Goal: Information Seeking & Learning: Check status

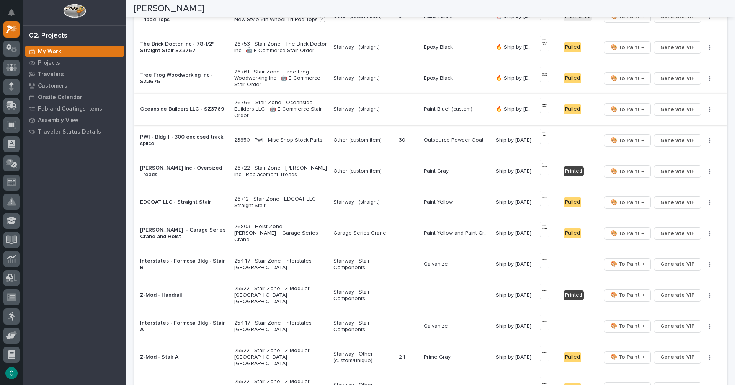
scroll to position [221, 0]
click at [454, 109] on p "Paint Blue* (custom)" at bounding box center [449, 109] width 50 height 8
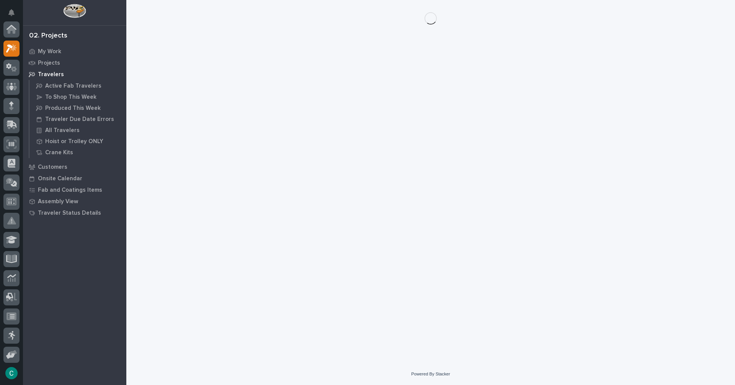
scroll to position [19, 0]
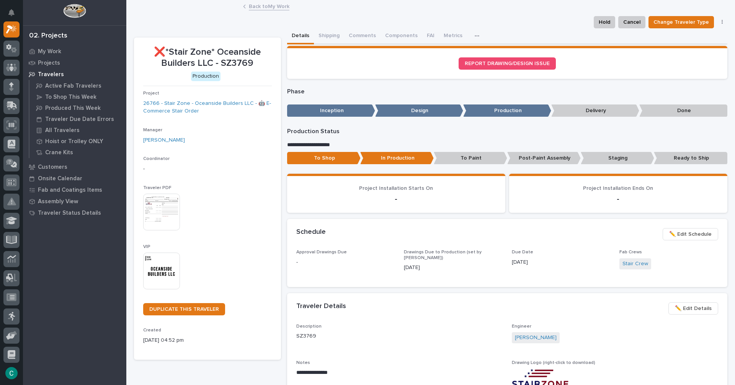
click at [267, 4] on link "Back to My Work" at bounding box center [269, 6] width 41 height 9
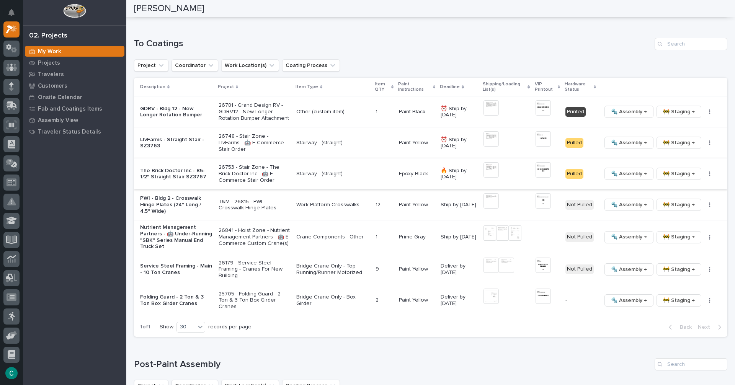
scroll to position [765, 0]
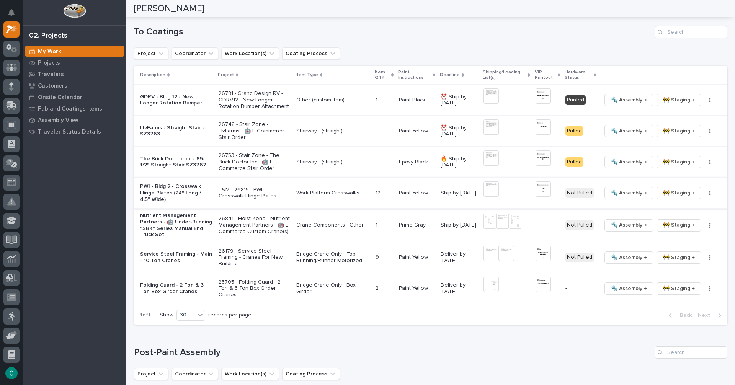
click at [493, 192] on img at bounding box center [490, 188] width 15 height 15
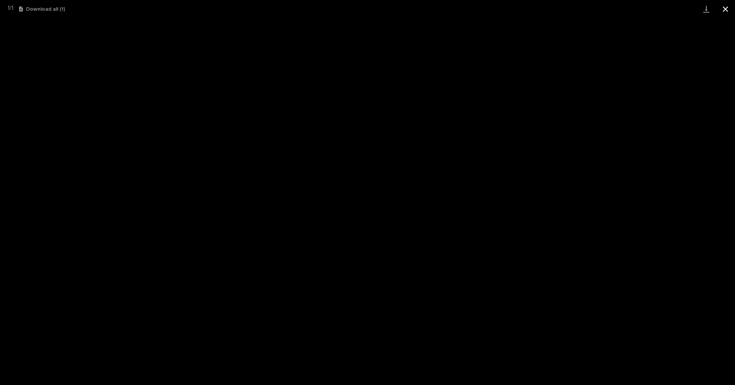
click at [729, 12] on button "Close gallery" at bounding box center [725, 9] width 19 height 18
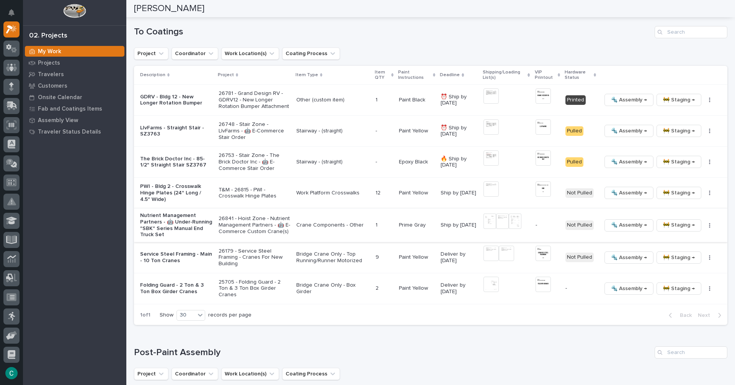
click at [706, 226] on button "button" at bounding box center [709, 225] width 11 height 5
click at [674, 265] on span "Generate VIP" at bounding box center [676, 265] width 33 height 9
click at [626, 349] on h1 "Post-Paint Assembly" at bounding box center [392, 352] width 517 height 11
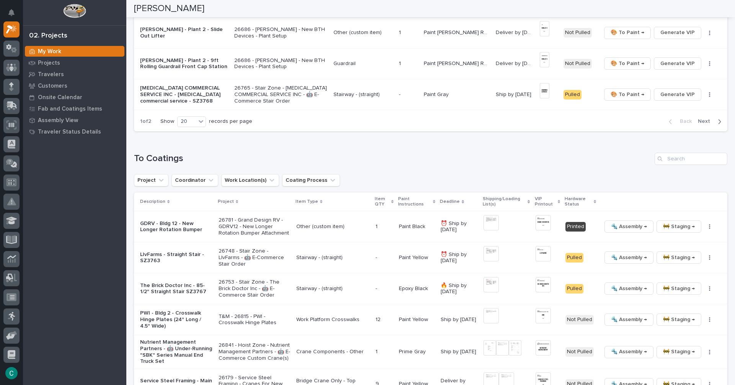
scroll to position [550, 0]
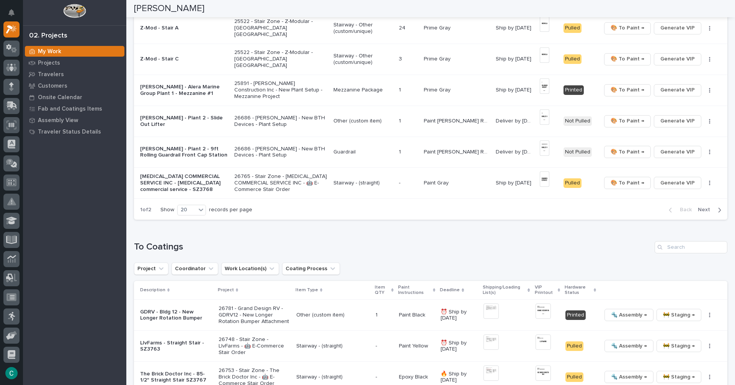
click at [703, 212] on span "Next" at bounding box center [706, 209] width 17 height 7
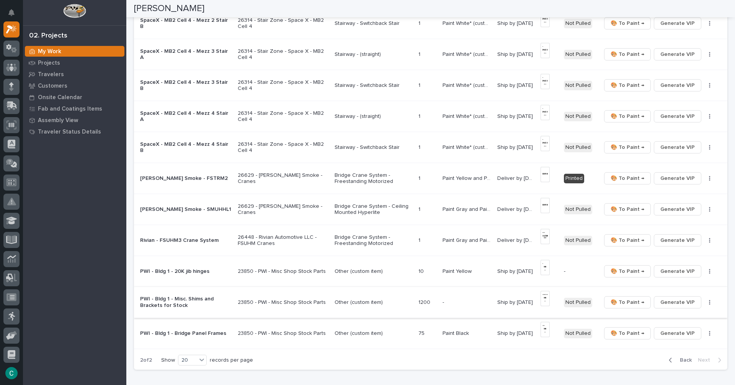
scroll to position [392, 0]
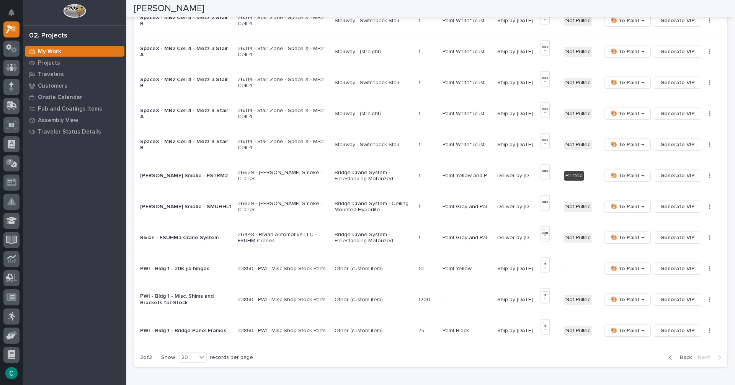
click at [683, 360] on span "Back" at bounding box center [683, 357] width 16 height 7
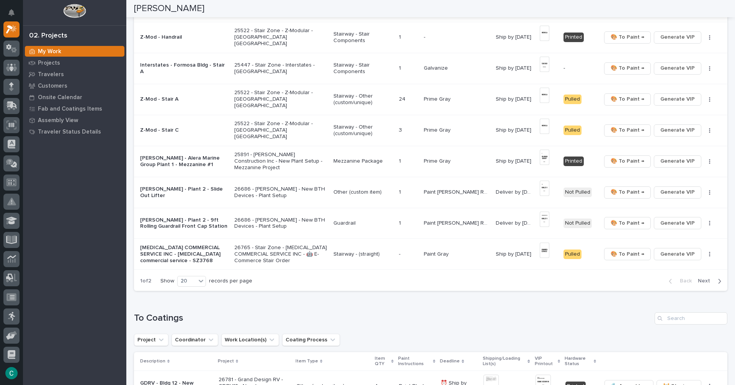
scroll to position [498, 0]
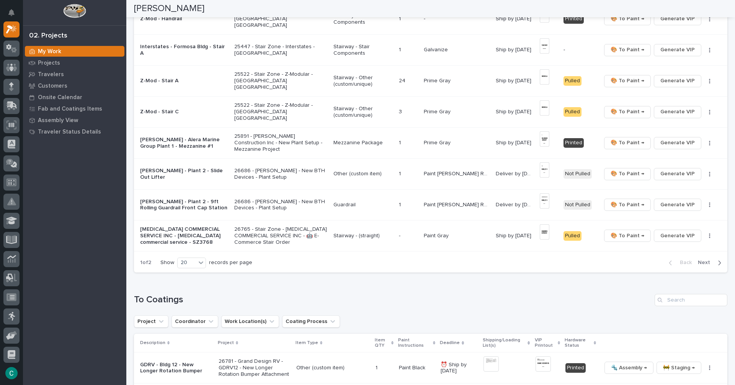
click at [294, 144] on p "25891 - [PERSON_NAME] Construction Inc - New Plant Setup - Mezzanine Project" at bounding box center [280, 142] width 93 height 19
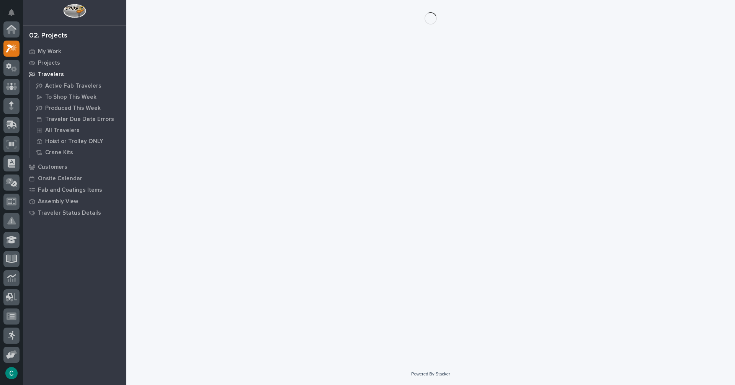
scroll to position [19, 0]
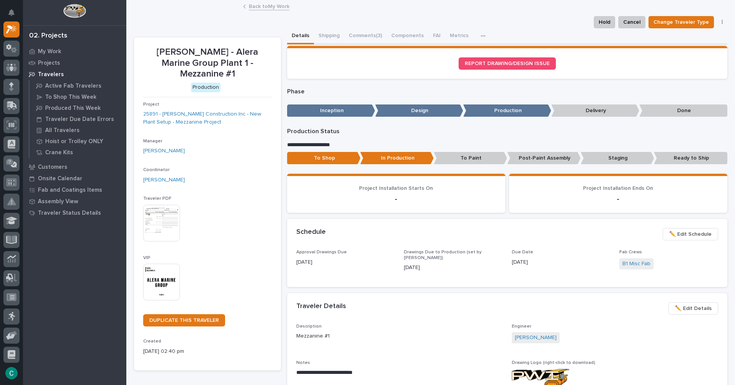
click at [272, 8] on link "Back to My Work" at bounding box center [269, 6] width 41 height 9
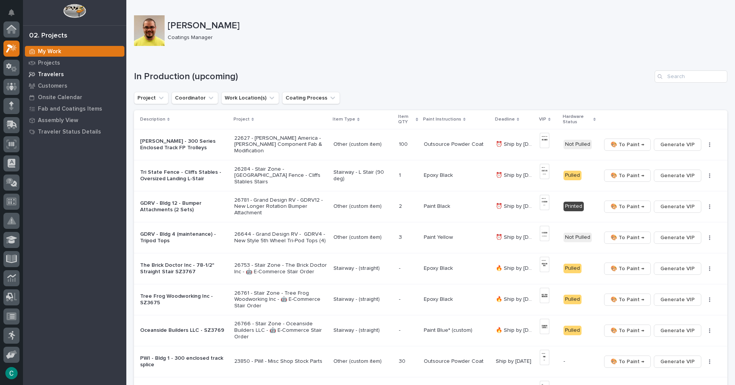
scroll to position [19, 0]
click at [54, 65] on p "Projects" at bounding box center [49, 63] width 22 height 7
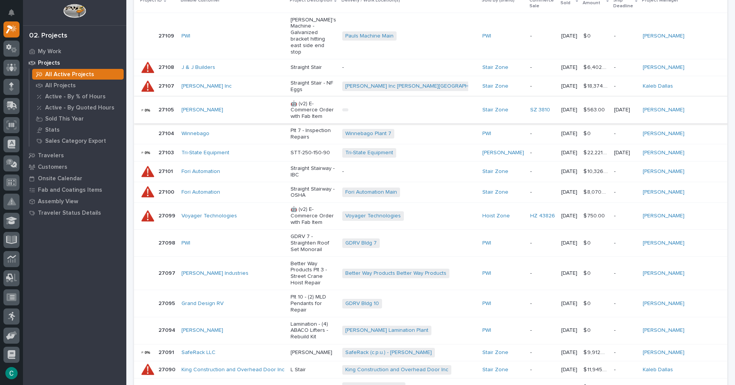
scroll to position [184, 0]
click at [52, 49] on p "My Work" at bounding box center [49, 51] width 23 height 7
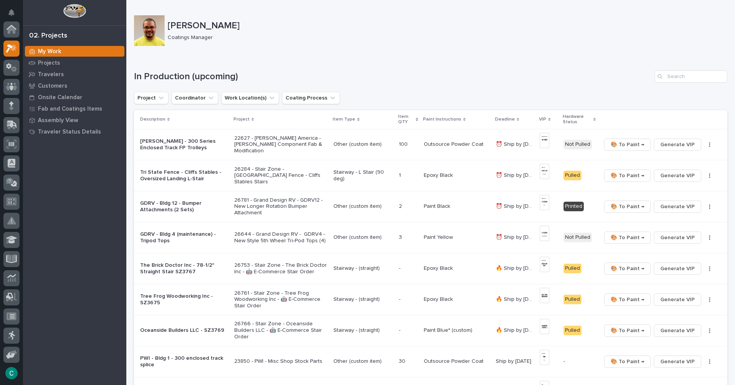
scroll to position [19, 0]
click at [55, 74] on p "Travelers" at bounding box center [51, 74] width 26 height 7
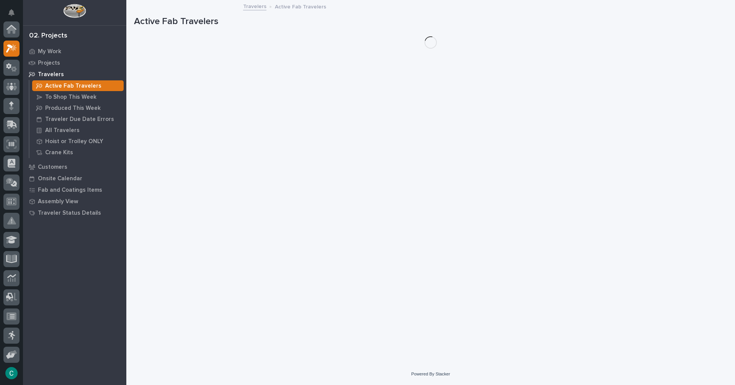
scroll to position [19, 0]
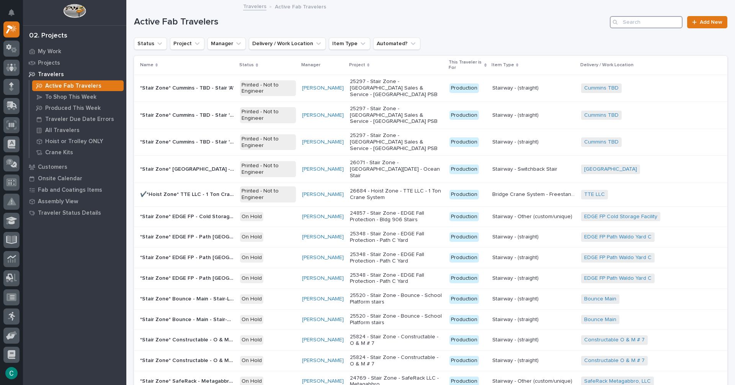
click at [637, 16] on input "Search" at bounding box center [646, 22] width 73 height 12
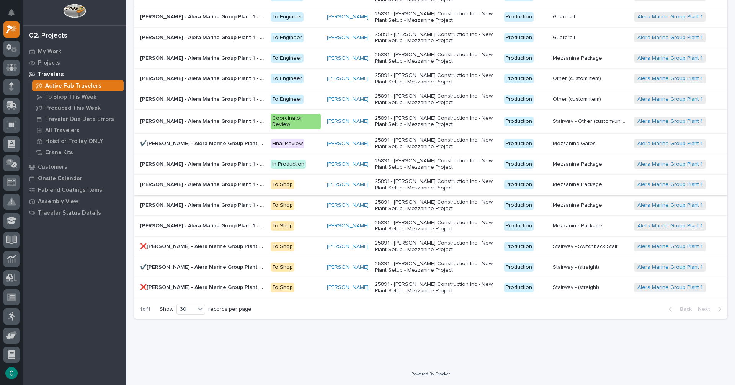
scroll to position [71, 0]
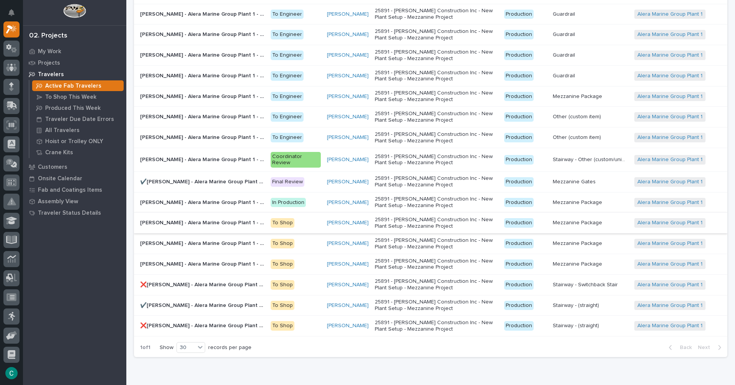
type input "wag"
click at [239, 220] on p "[PERSON_NAME] - Alera Marine Group Plant 1 - Mezzanine #2" at bounding box center [203, 222] width 126 height 8
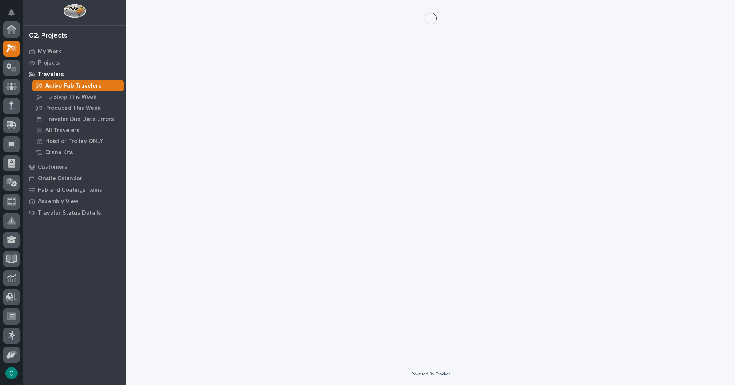
scroll to position [19, 0]
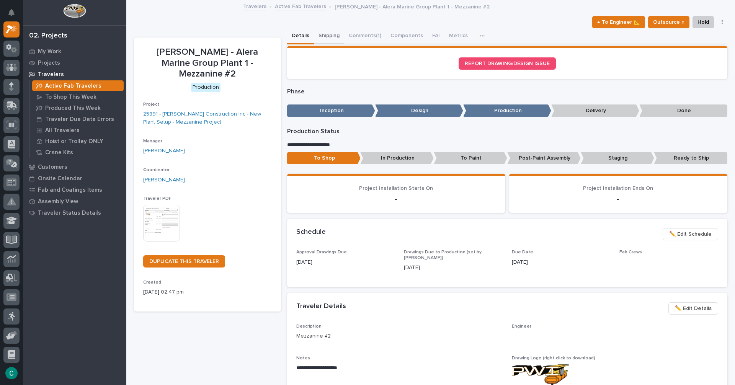
click at [324, 38] on button "Shipping" at bounding box center [329, 36] width 30 height 16
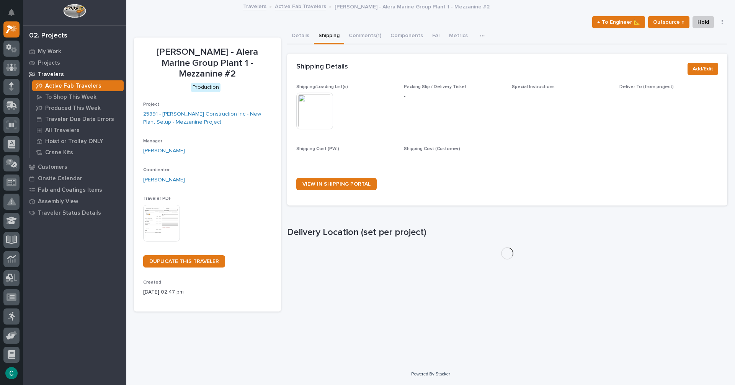
click at [321, 104] on img at bounding box center [314, 111] width 37 height 37
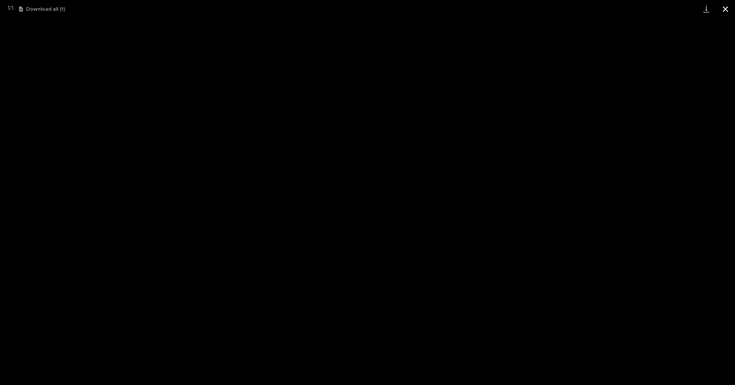
click at [726, 6] on button "Close gallery" at bounding box center [725, 9] width 19 height 18
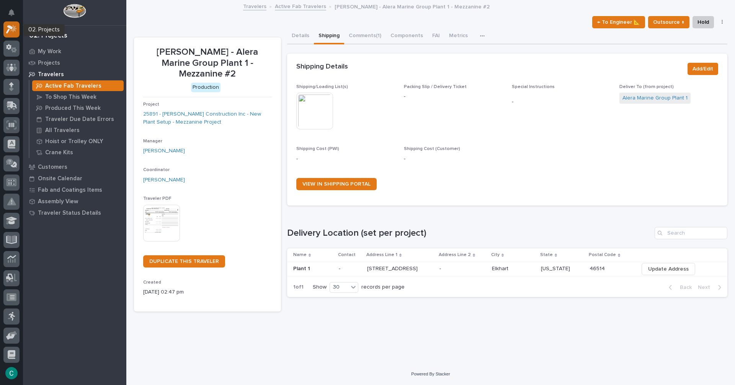
click at [12, 29] on icon at bounding box center [11, 29] width 11 height 9
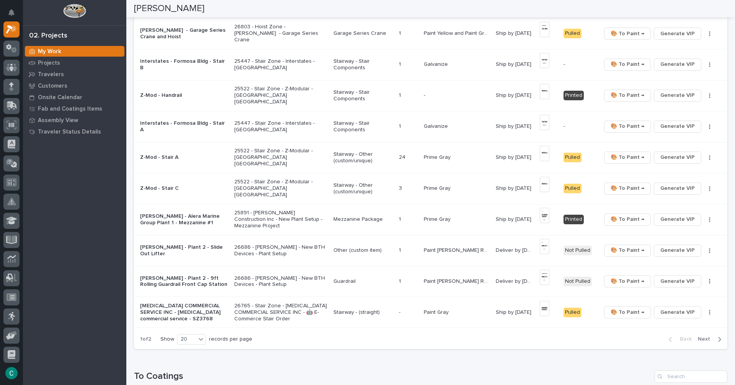
scroll to position [306, 0]
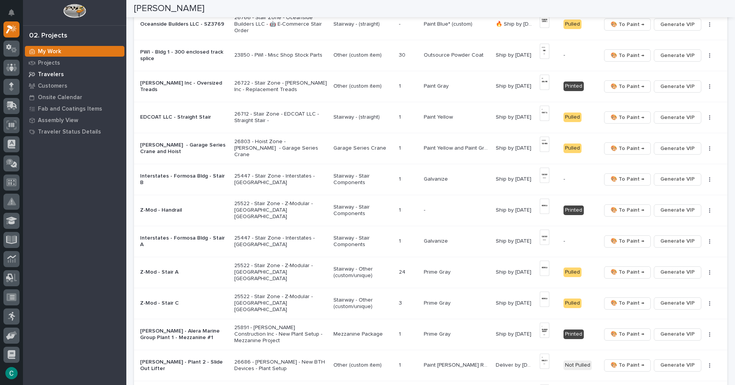
click at [52, 75] on p "Travelers" at bounding box center [51, 74] width 26 height 7
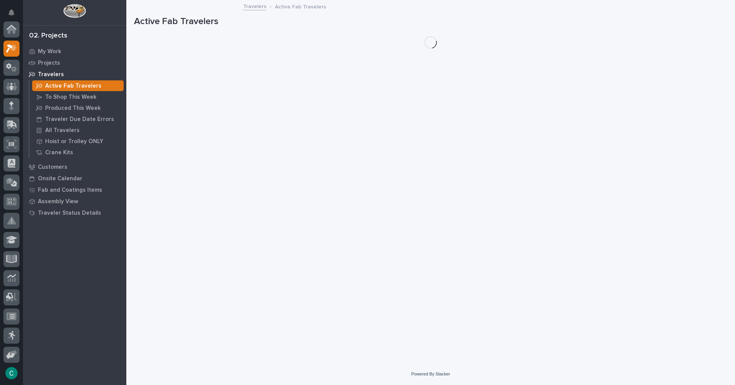
scroll to position [19, 0]
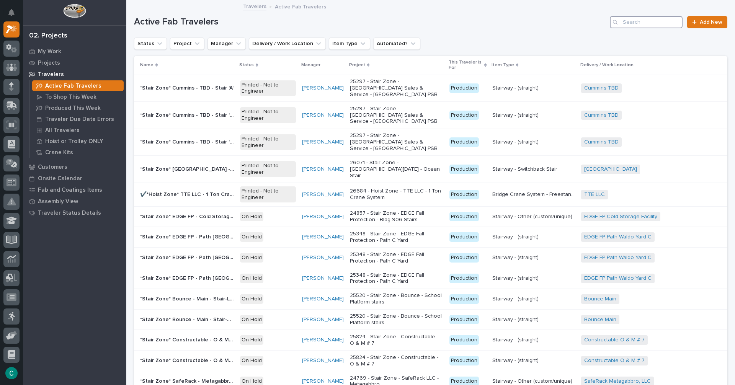
click at [633, 23] on input "Search" at bounding box center [646, 22] width 73 height 12
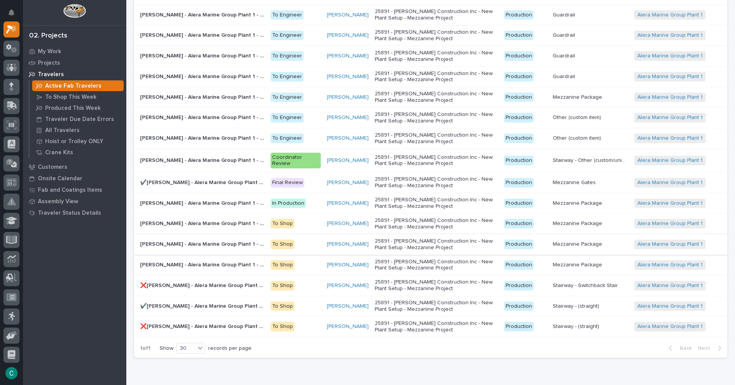
scroll to position [77, 0]
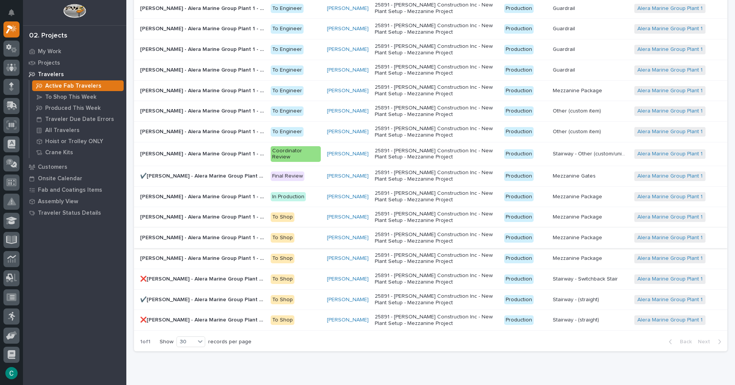
type input "wag"
click at [245, 238] on p "[PERSON_NAME] - Alera Marine Group Plant 1 - Mezzanine #3" at bounding box center [203, 237] width 126 height 8
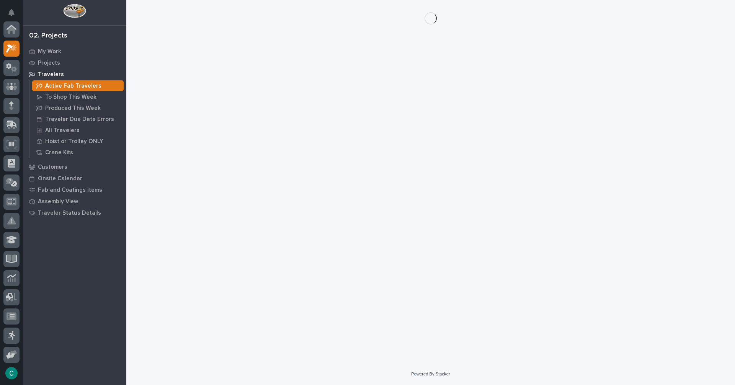
scroll to position [19, 0]
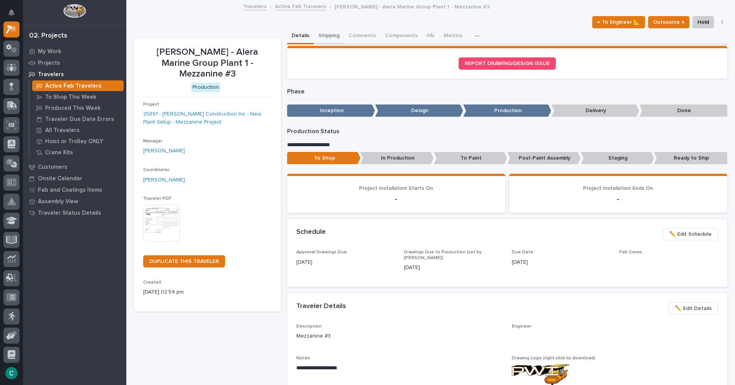
click at [327, 36] on button "Shipping" at bounding box center [329, 36] width 30 height 16
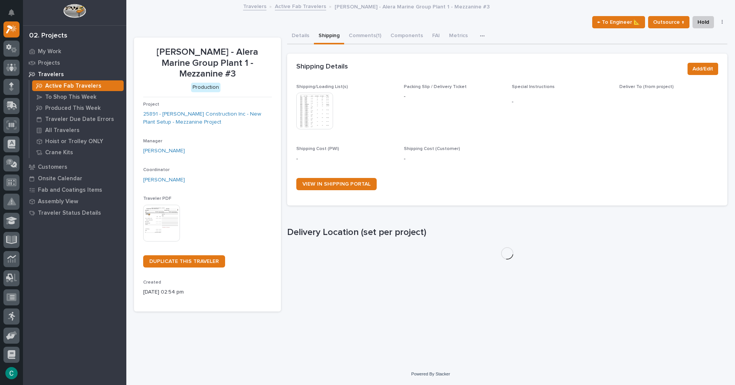
click at [317, 101] on img at bounding box center [314, 111] width 37 height 37
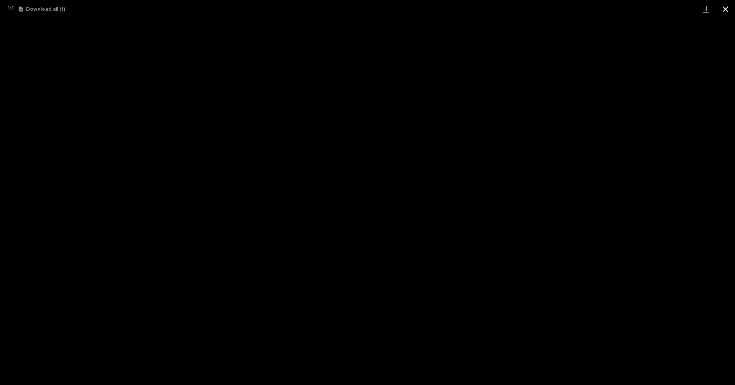
click at [731, 10] on button "Close gallery" at bounding box center [725, 9] width 19 height 18
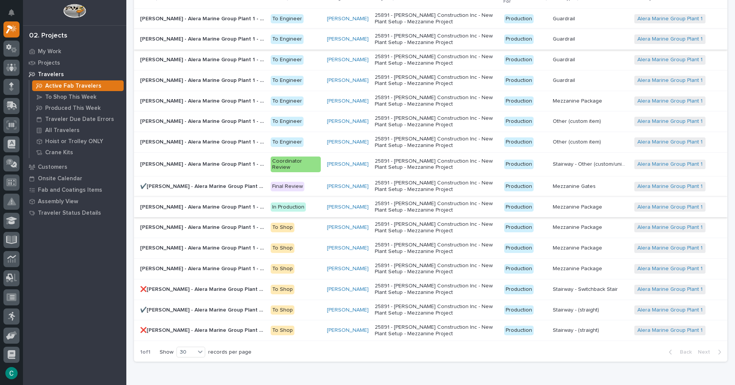
scroll to position [77, 0]
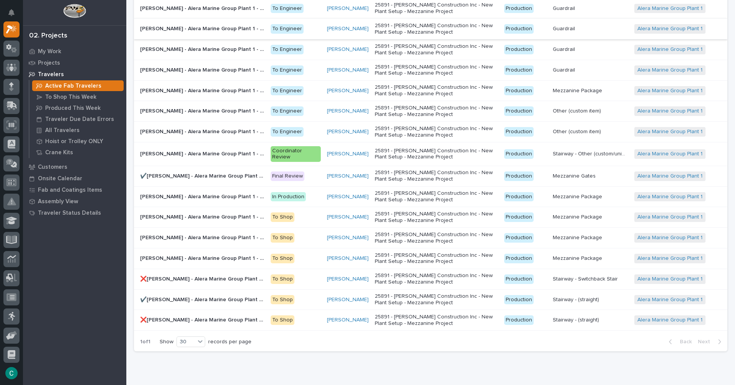
click at [250, 258] on p "[PERSON_NAME] - Alera Marine Group Plant 1 - Mezzanine #4" at bounding box center [203, 258] width 126 height 8
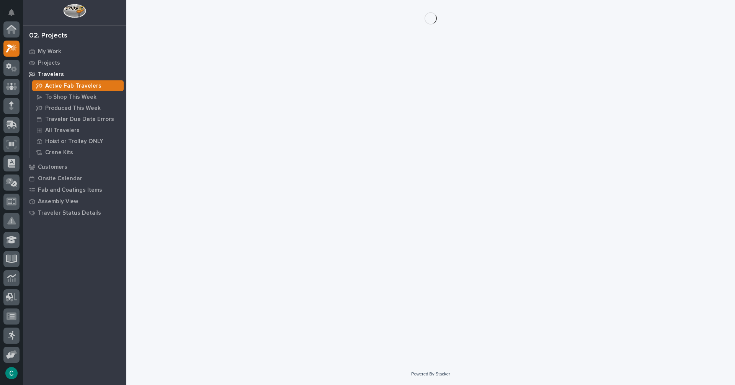
scroll to position [19, 0]
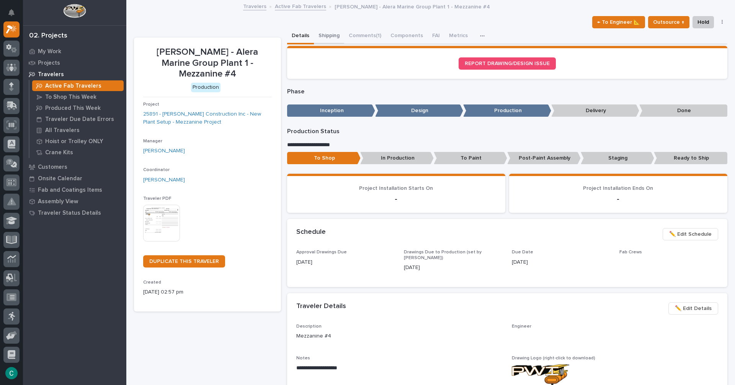
click at [324, 38] on button "Shipping" at bounding box center [329, 36] width 30 height 16
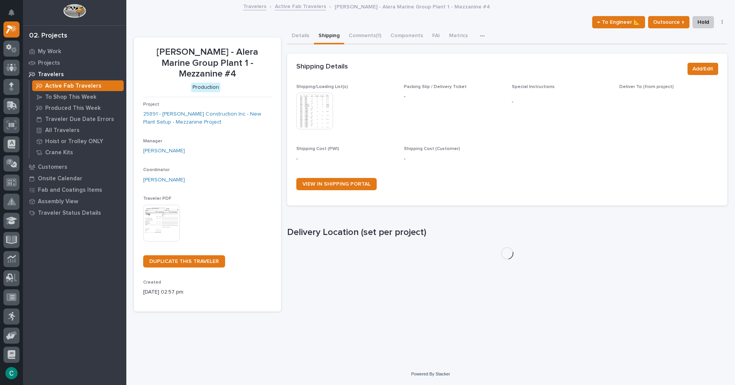
click at [318, 105] on img at bounding box center [314, 111] width 37 height 37
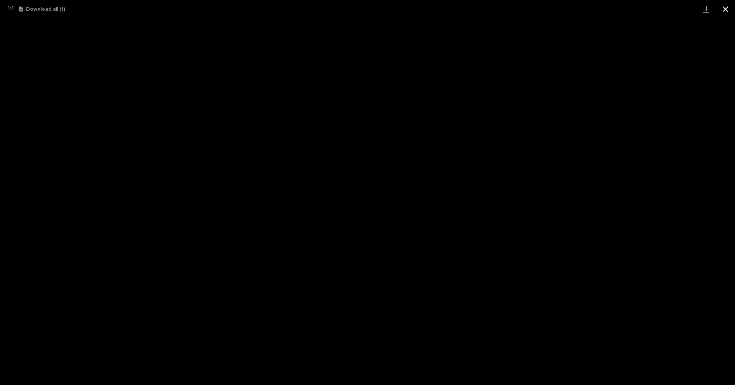
click at [727, 8] on button "Close gallery" at bounding box center [725, 9] width 19 height 18
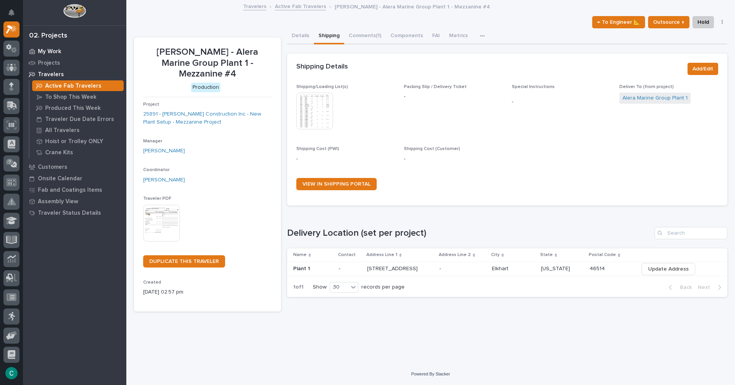
click at [50, 54] on p "My Work" at bounding box center [49, 51] width 23 height 7
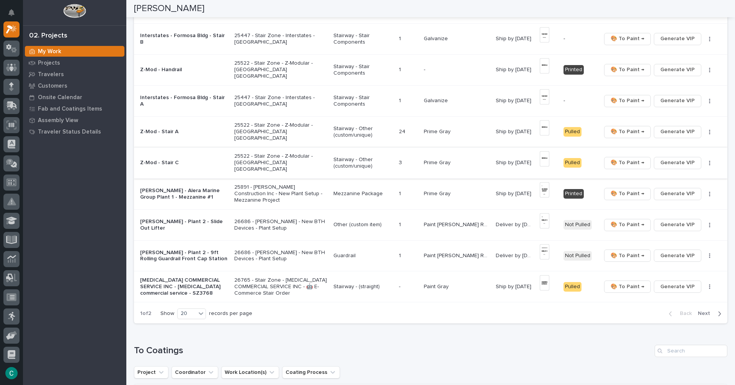
scroll to position [459, 0]
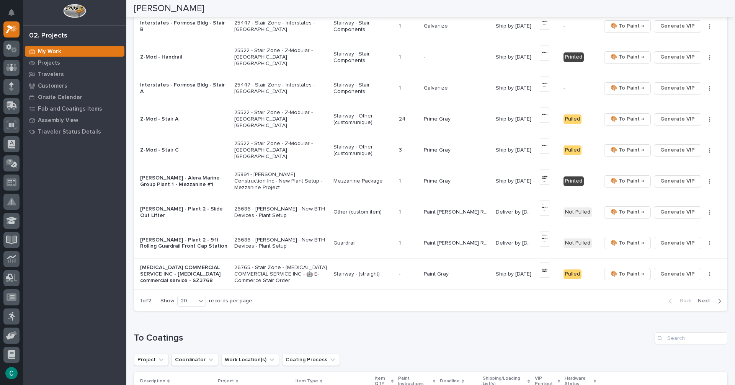
click at [378, 208] on div "Other (custom item)" at bounding box center [362, 211] width 59 height 8
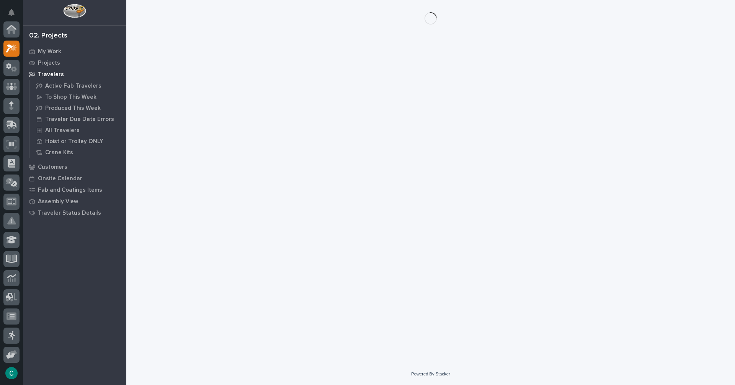
scroll to position [19, 0]
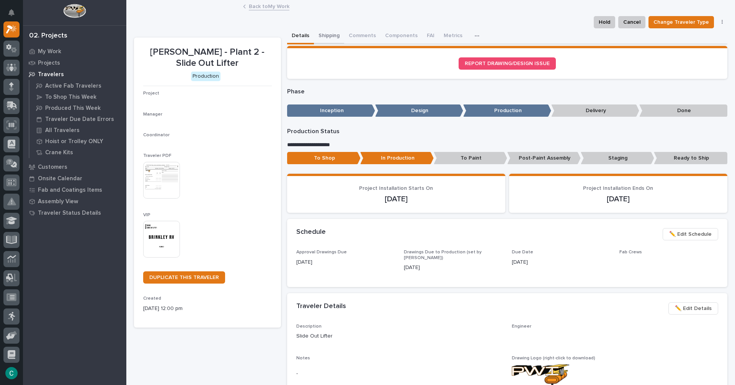
click at [324, 36] on button "Shipping" at bounding box center [329, 36] width 30 height 16
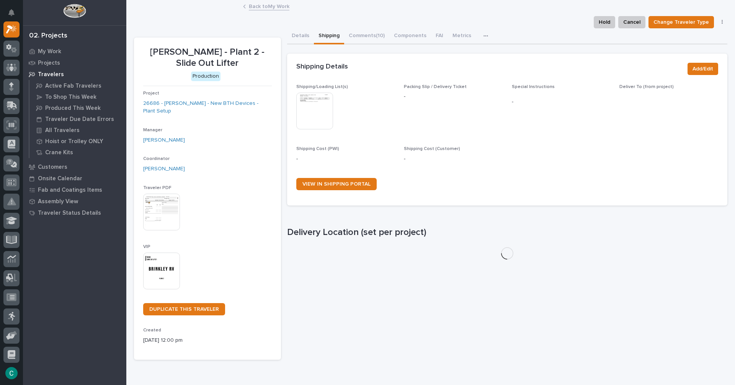
click at [320, 104] on img at bounding box center [314, 111] width 37 height 37
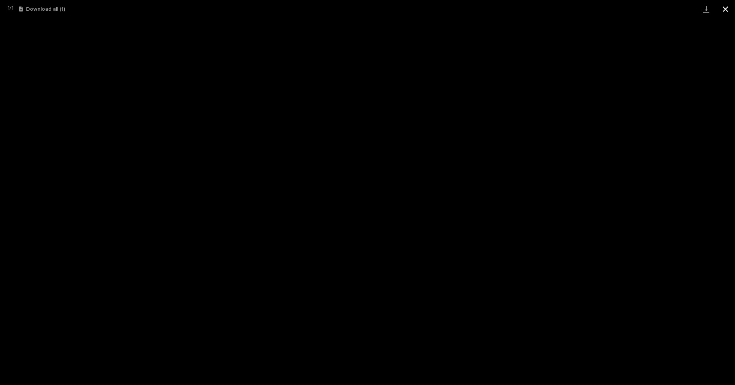
click at [728, 9] on button "Close gallery" at bounding box center [725, 9] width 19 height 18
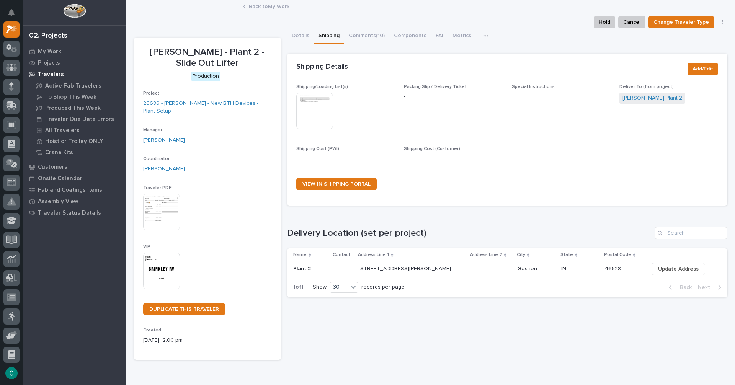
click at [250, 6] on link "Back to My Work" at bounding box center [269, 6] width 41 height 9
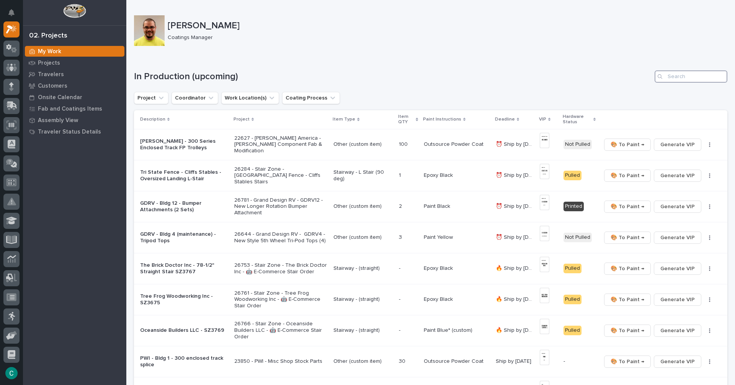
click at [674, 76] on input "Search" at bounding box center [690, 76] width 73 height 12
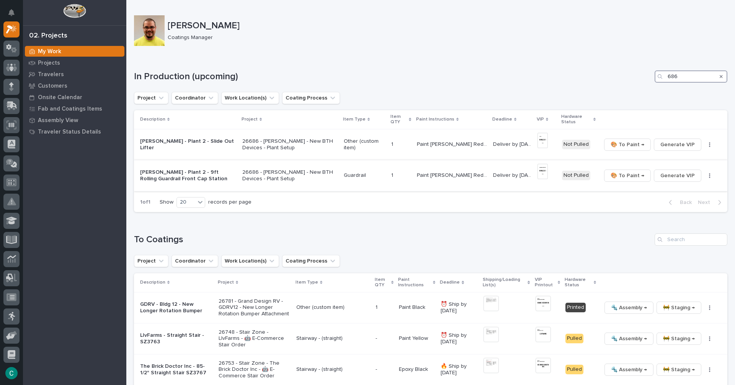
type input "686"
click at [429, 176] on p "Paint [PERSON_NAME] Red* (custom)" at bounding box center [453, 175] width 72 height 8
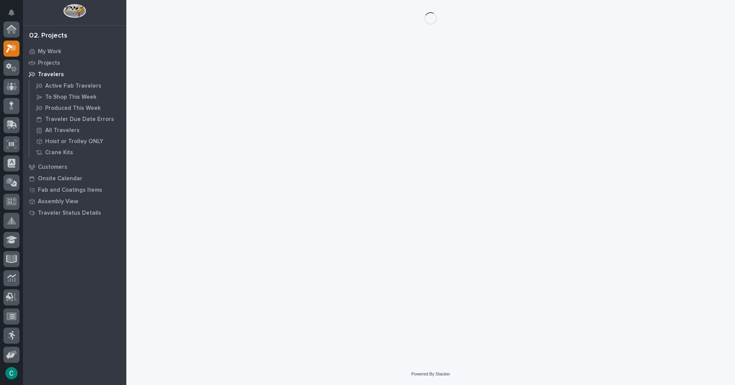
scroll to position [19, 0]
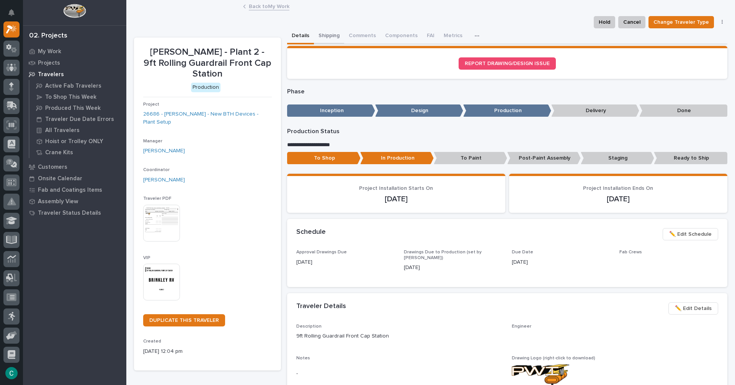
click at [334, 34] on button "Shipping" at bounding box center [329, 36] width 30 height 16
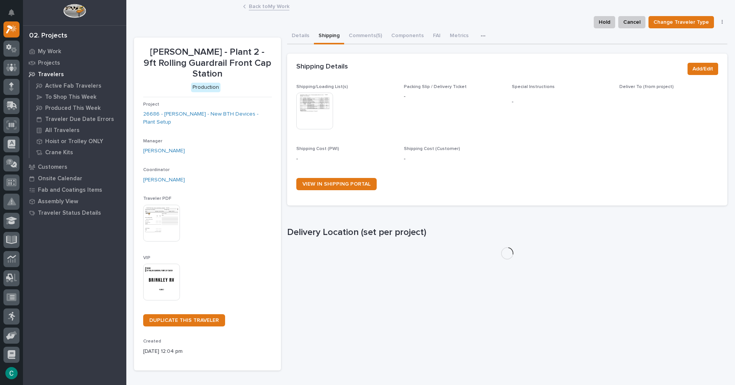
click at [324, 95] on img at bounding box center [314, 111] width 37 height 37
